Goal: Information Seeking & Learning: Learn about a topic

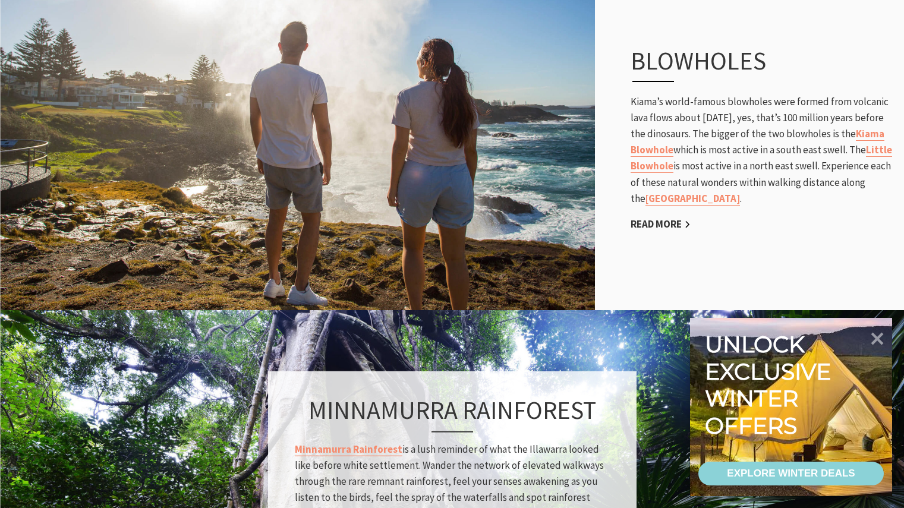
scroll to position [683, 0]
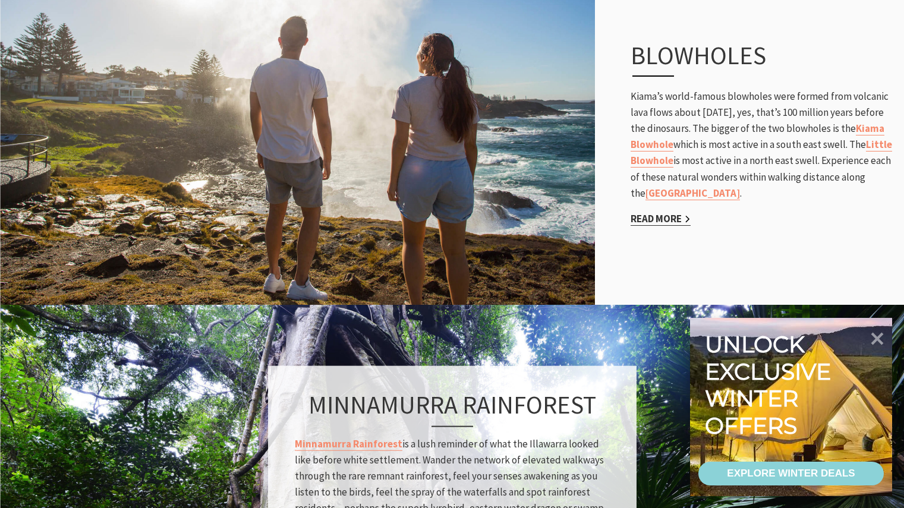
click at [660, 218] on link "Read More" at bounding box center [661, 219] width 60 height 14
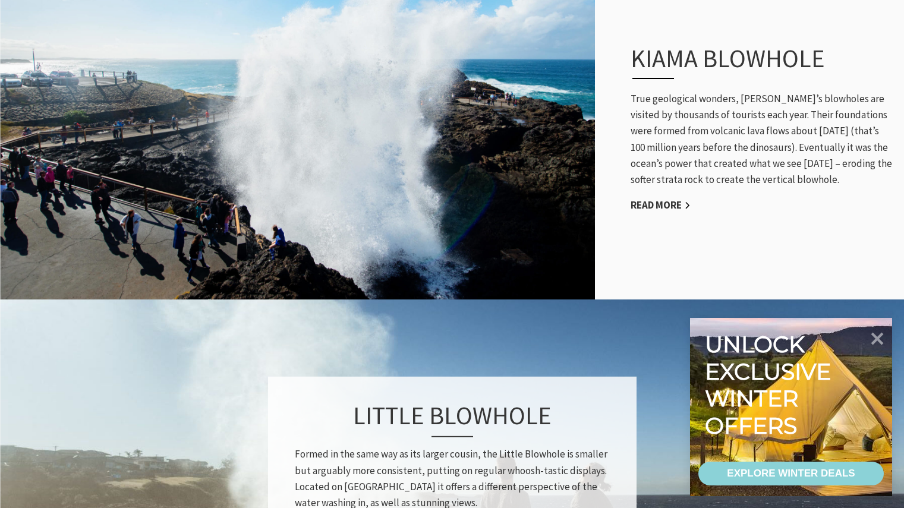
scroll to position [420, 919]
click at [673, 199] on link "Read More" at bounding box center [661, 206] width 60 height 14
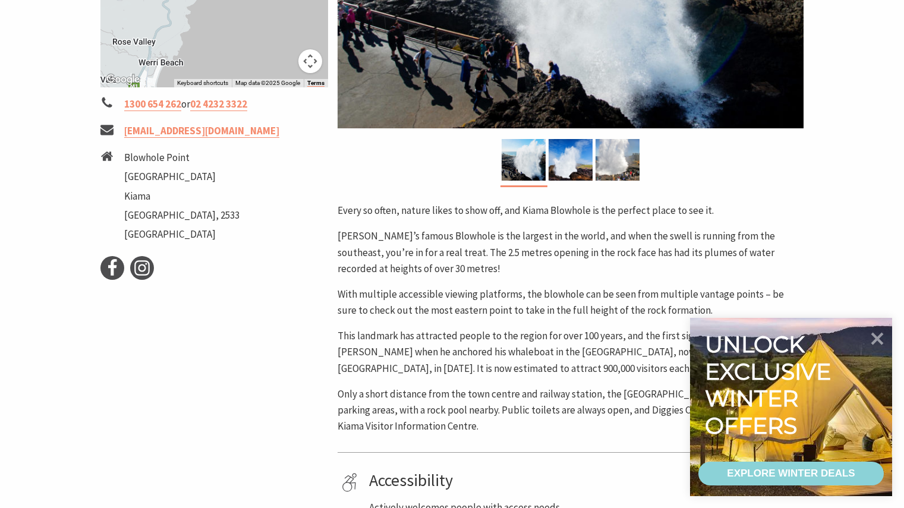
scroll to position [411, 0]
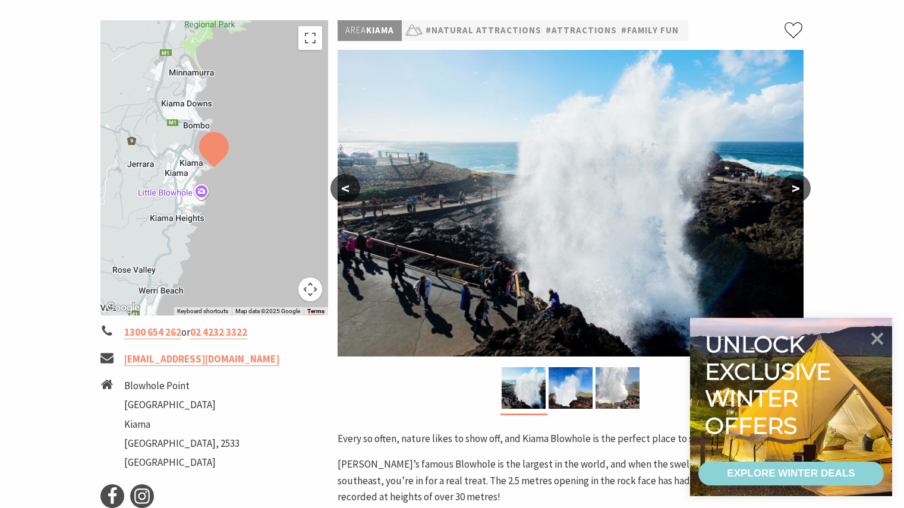
scroll to position [159, 0]
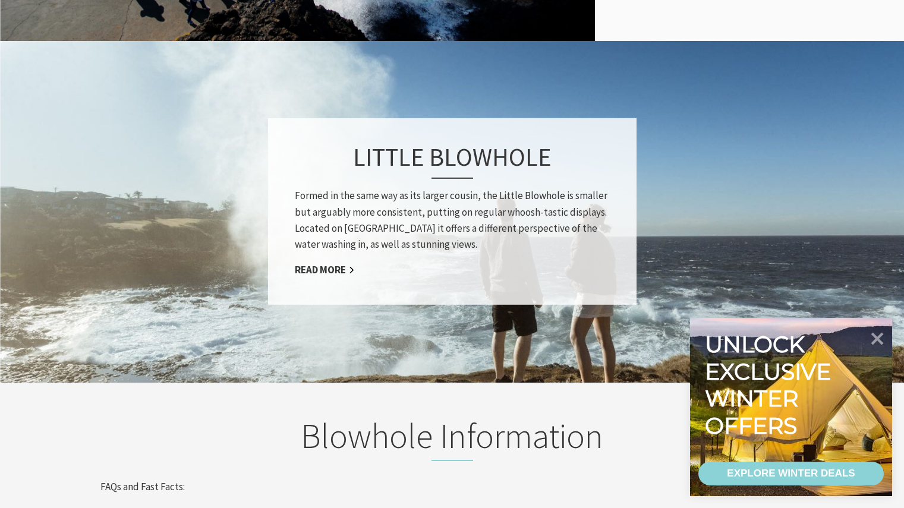
scroll to position [890, 0]
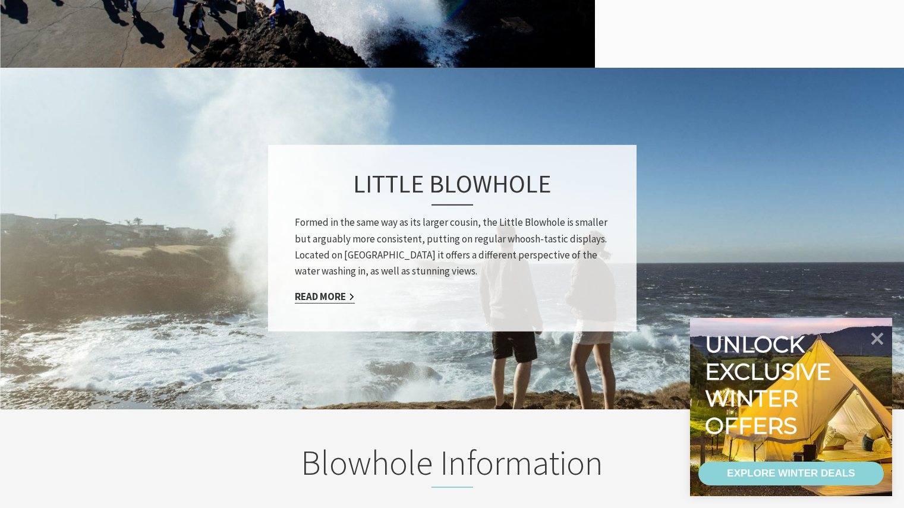
click at [325, 290] on link "Read More" at bounding box center [325, 297] width 60 height 14
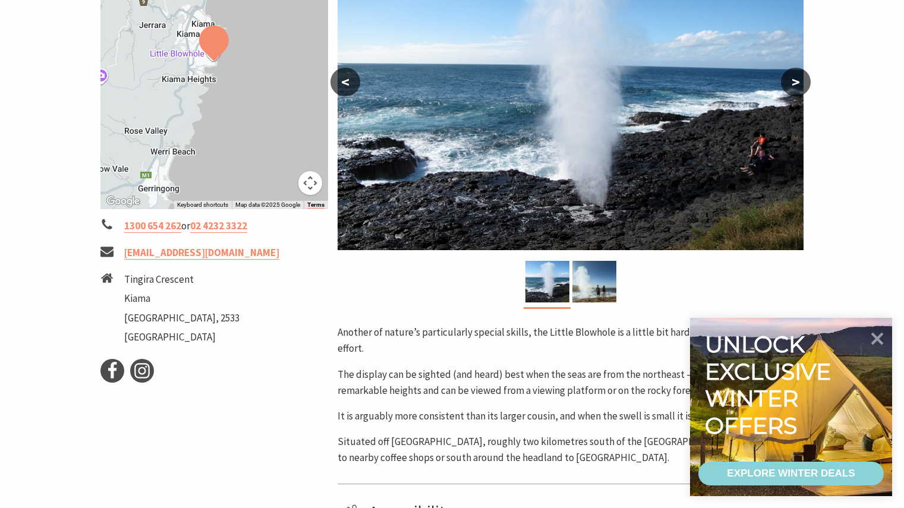
scroll to position [262, 0]
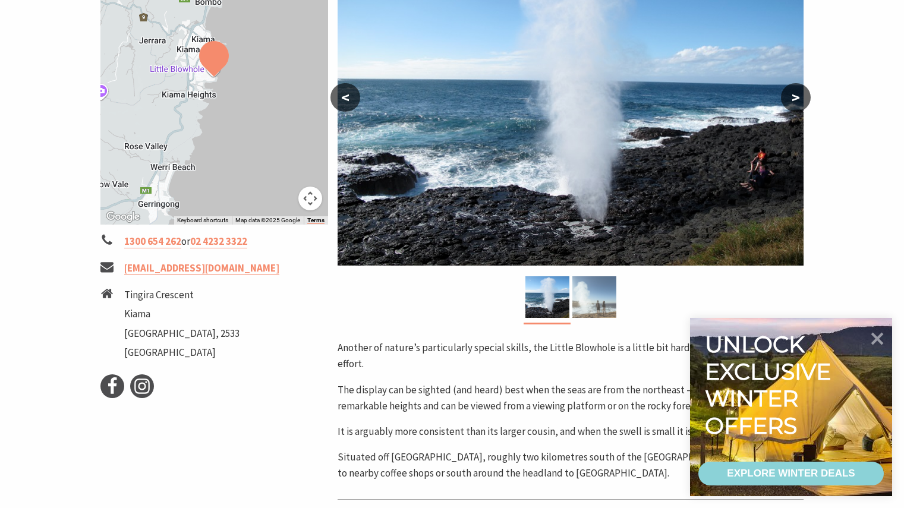
click at [593, 297] on img at bounding box center [594, 297] width 44 height 42
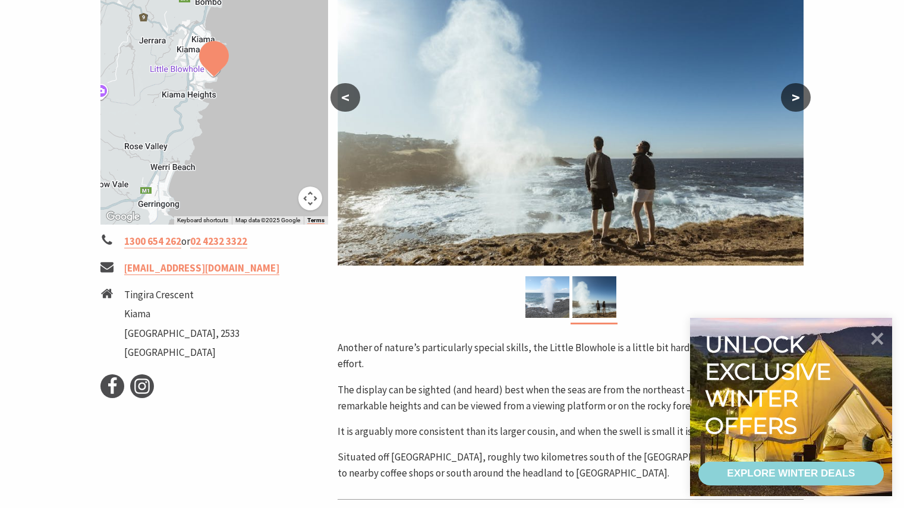
click at [553, 295] on img at bounding box center [547, 297] width 44 height 42
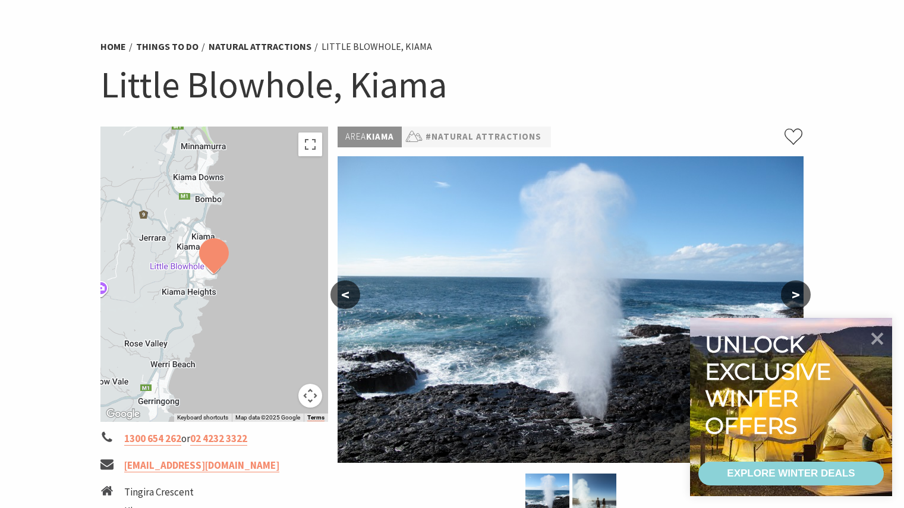
scroll to position [67, 0]
